Goal: Communication & Community: Answer question/provide support

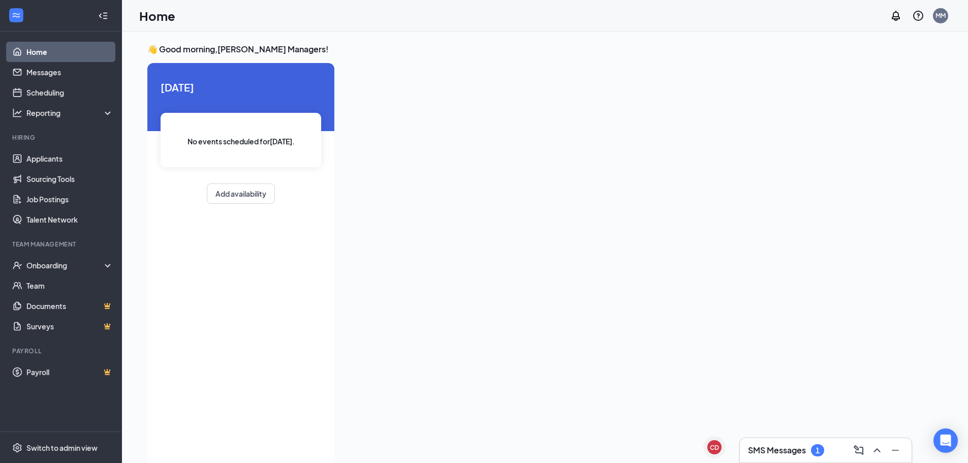
click at [791, 455] on h3 "SMS Messages" at bounding box center [777, 450] width 58 height 11
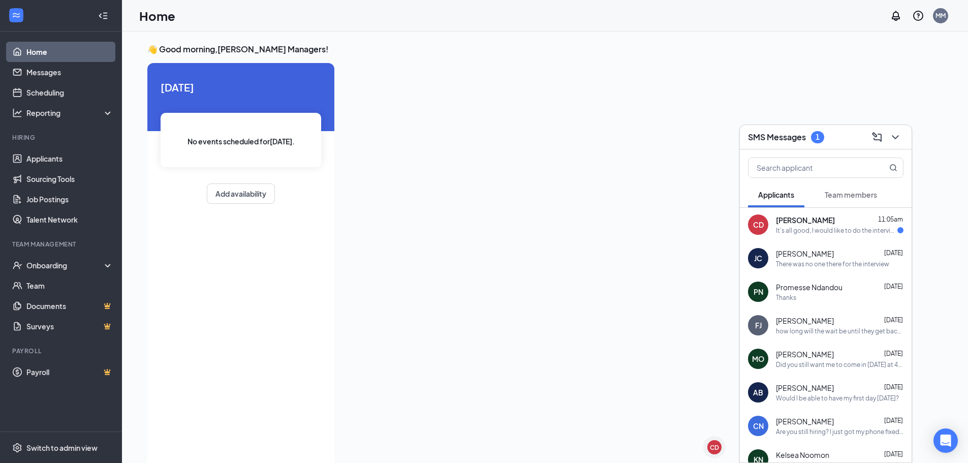
click at [839, 231] on div "It's all good, I would like to do the interview on the 18th at 4:00 pm if that …" at bounding box center [836, 230] width 121 height 9
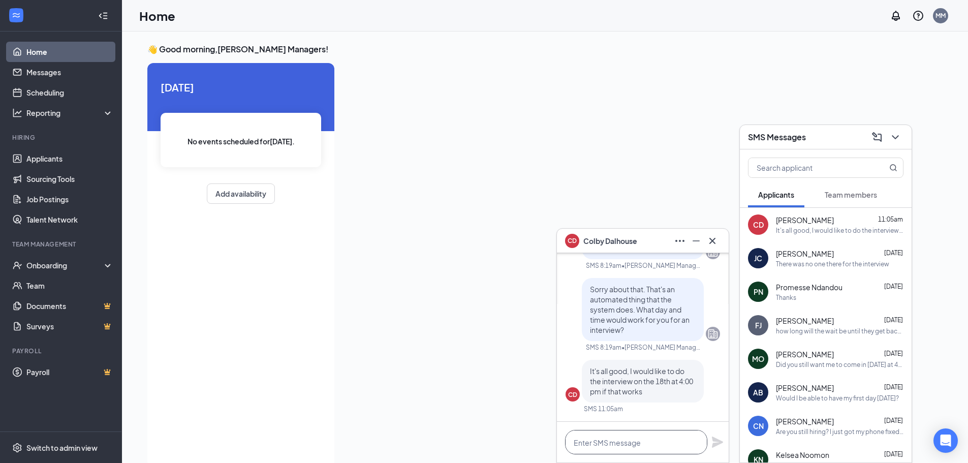
click at [615, 444] on textarea at bounding box center [636, 442] width 142 height 24
type textarea "W"
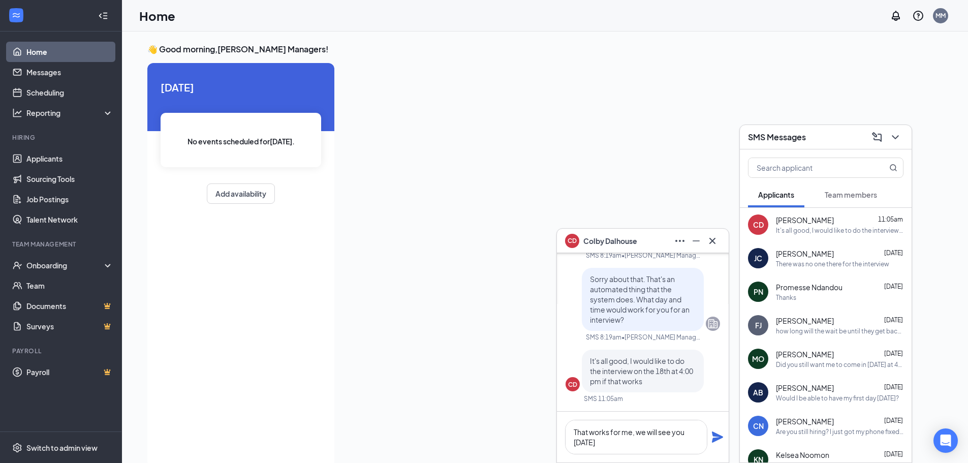
drag, startPoint x: 588, startPoint y: 440, endPoint x: 646, endPoint y: 217, distance: 230.7
click at [646, 216] on div at bounding box center [627, 262] width 569 height 398
type textarea "That works for me, we will see you [DATE] at 4."
click at [716, 434] on icon "Plane" at bounding box center [717, 437] width 11 height 11
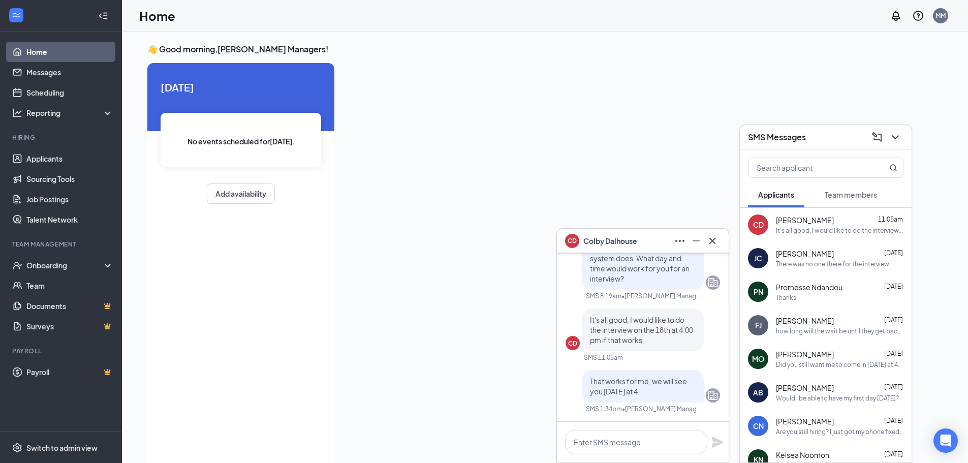
scroll to position [0, 0]
click at [695, 242] on icon "Minimize" at bounding box center [696, 241] width 12 height 12
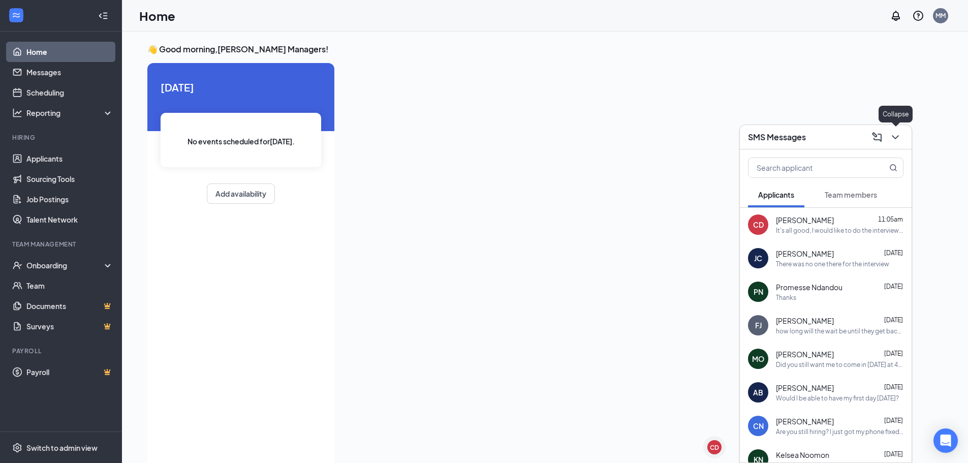
click at [899, 136] on icon "ChevronDown" at bounding box center [896, 137] width 12 height 12
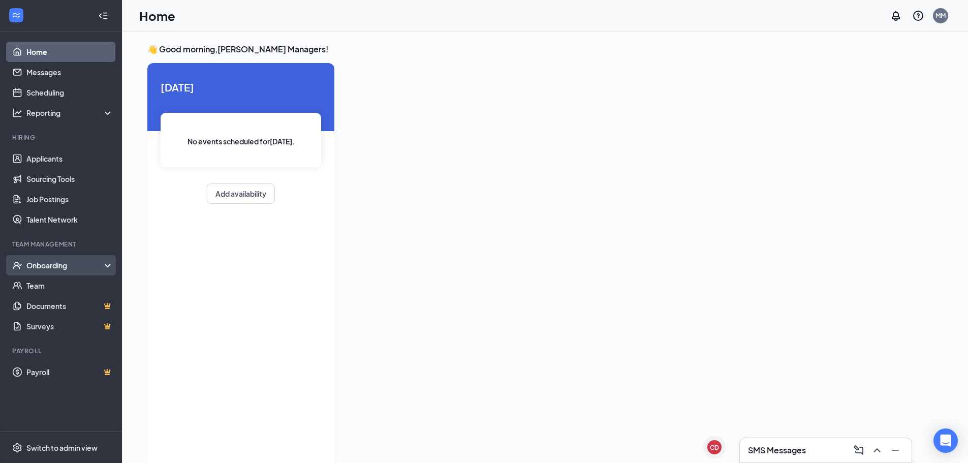
click at [45, 262] on div "Onboarding" at bounding box center [65, 265] width 78 height 10
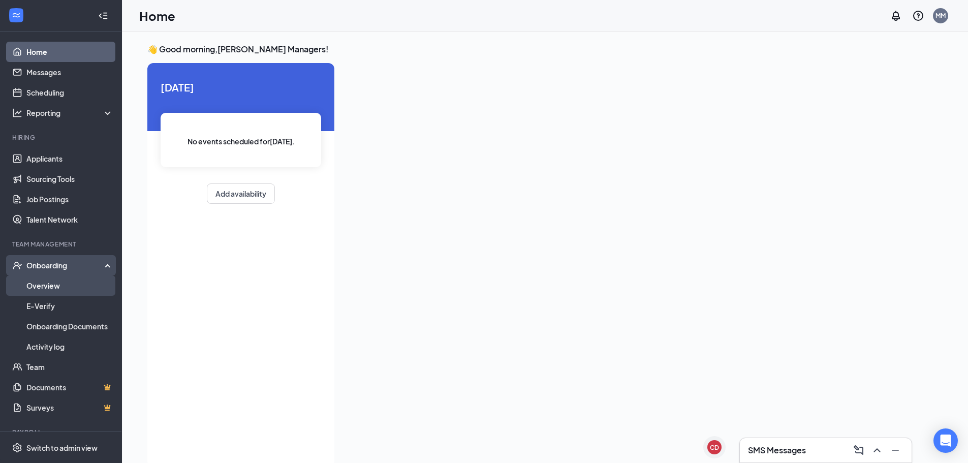
click at [44, 283] on link "Overview" at bounding box center [69, 285] width 87 height 20
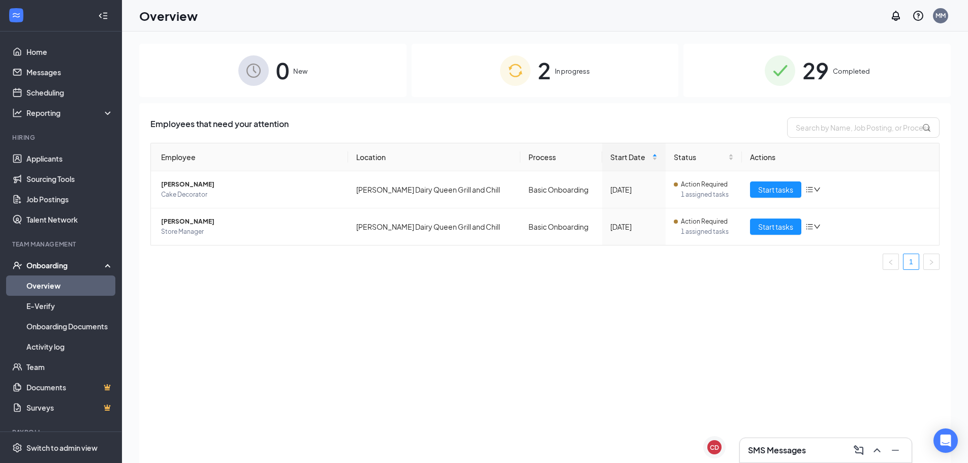
click at [540, 66] on span "2" at bounding box center [544, 70] width 13 height 35
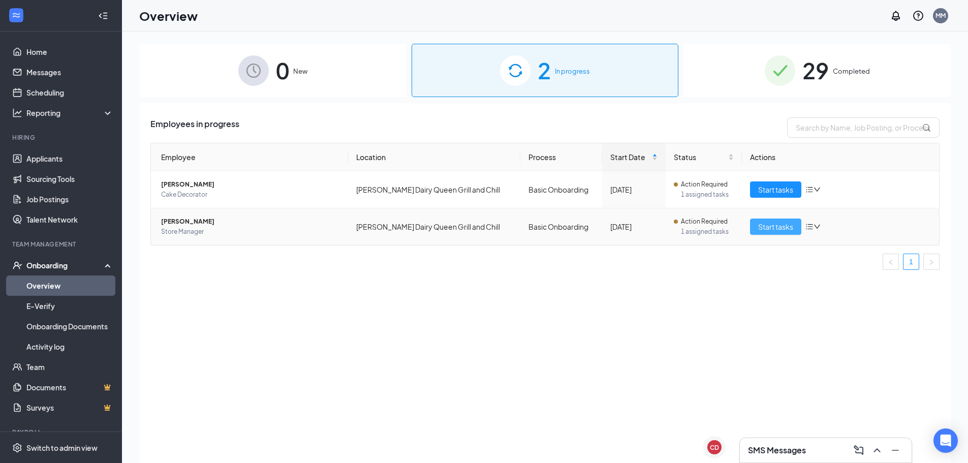
click at [766, 226] on span "Start tasks" at bounding box center [775, 226] width 35 height 11
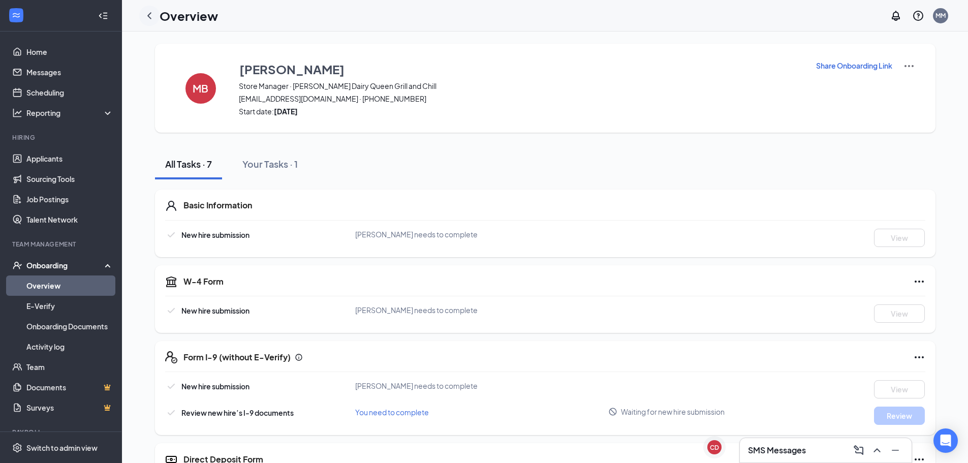
click at [150, 14] on icon "ChevronLeft" at bounding box center [149, 16] width 12 height 12
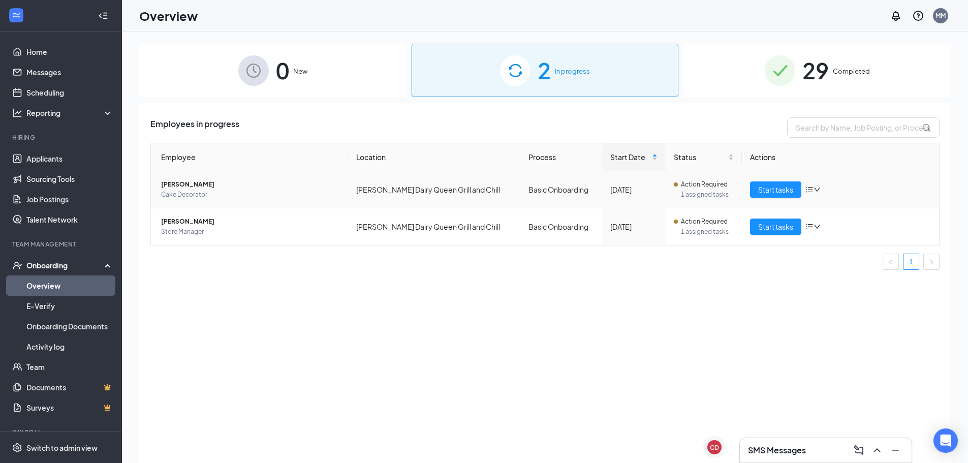
click at [781, 181] on td "Start tasks" at bounding box center [840, 189] width 197 height 37
click at [779, 188] on span "Start tasks" at bounding box center [775, 189] width 35 height 11
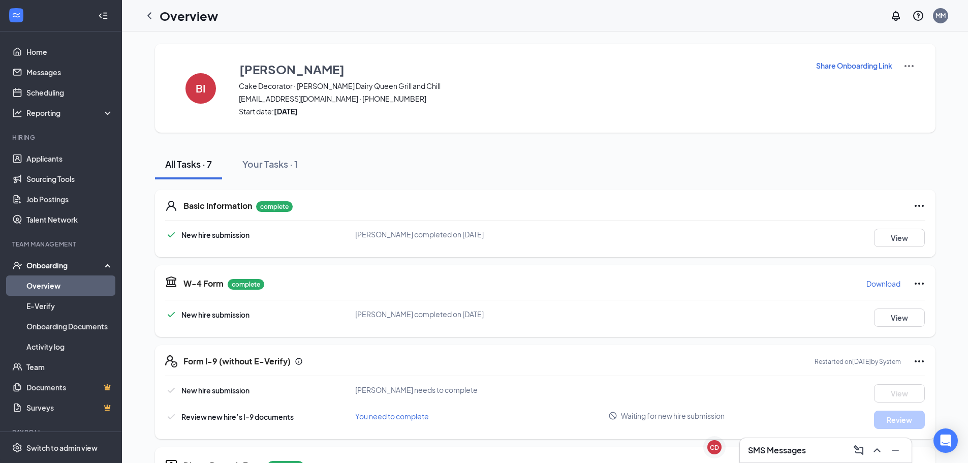
click at [12, 18] on icon "WorkstreamLogo" at bounding box center [16, 15] width 10 height 10
